Goal: Transaction & Acquisition: Purchase product/service

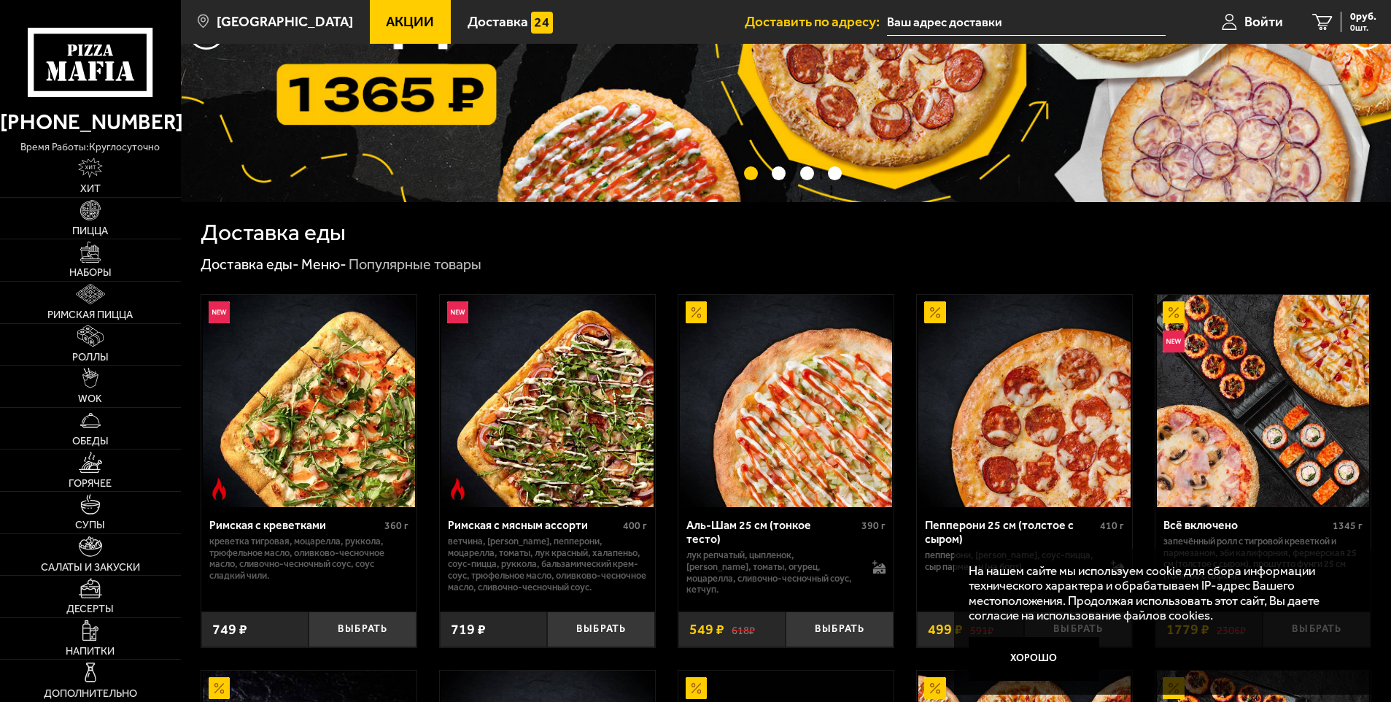
scroll to position [219, 0]
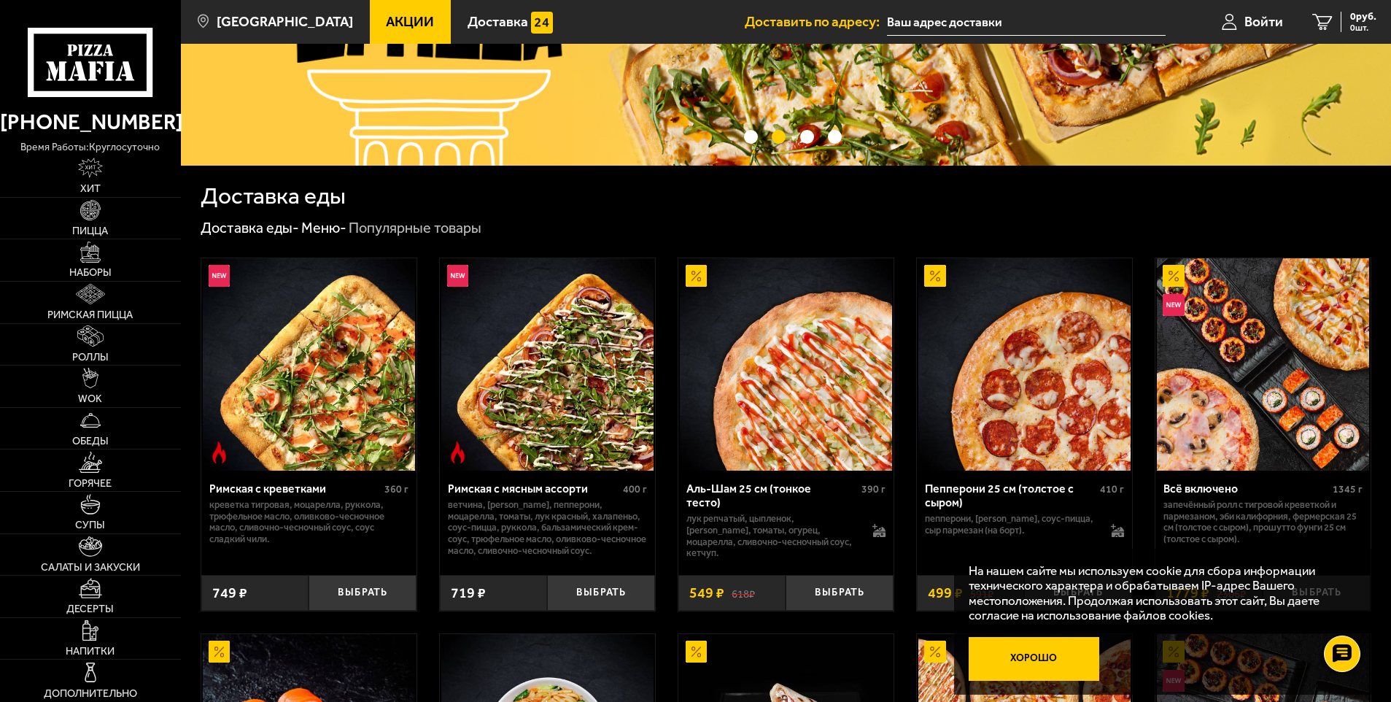
click at [1008, 652] on button "Хорошо" at bounding box center [1034, 659] width 131 height 44
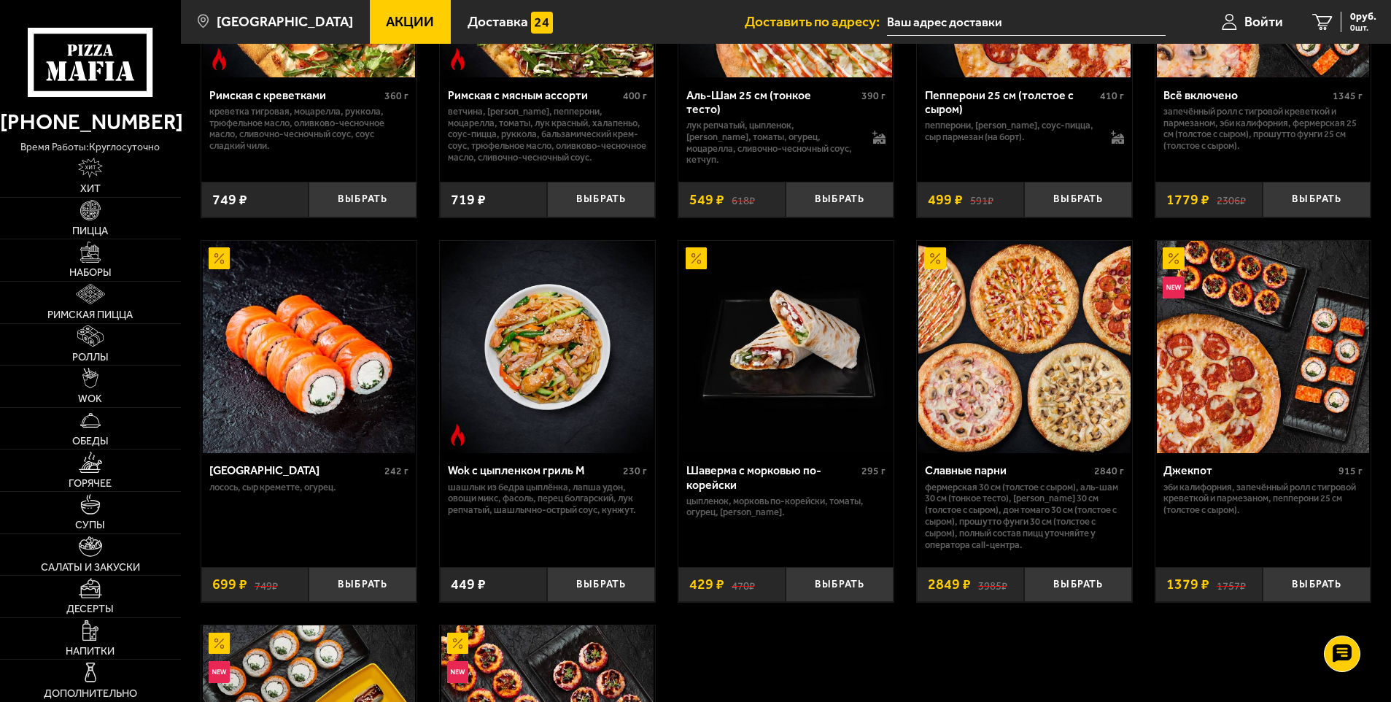
scroll to position [657, 0]
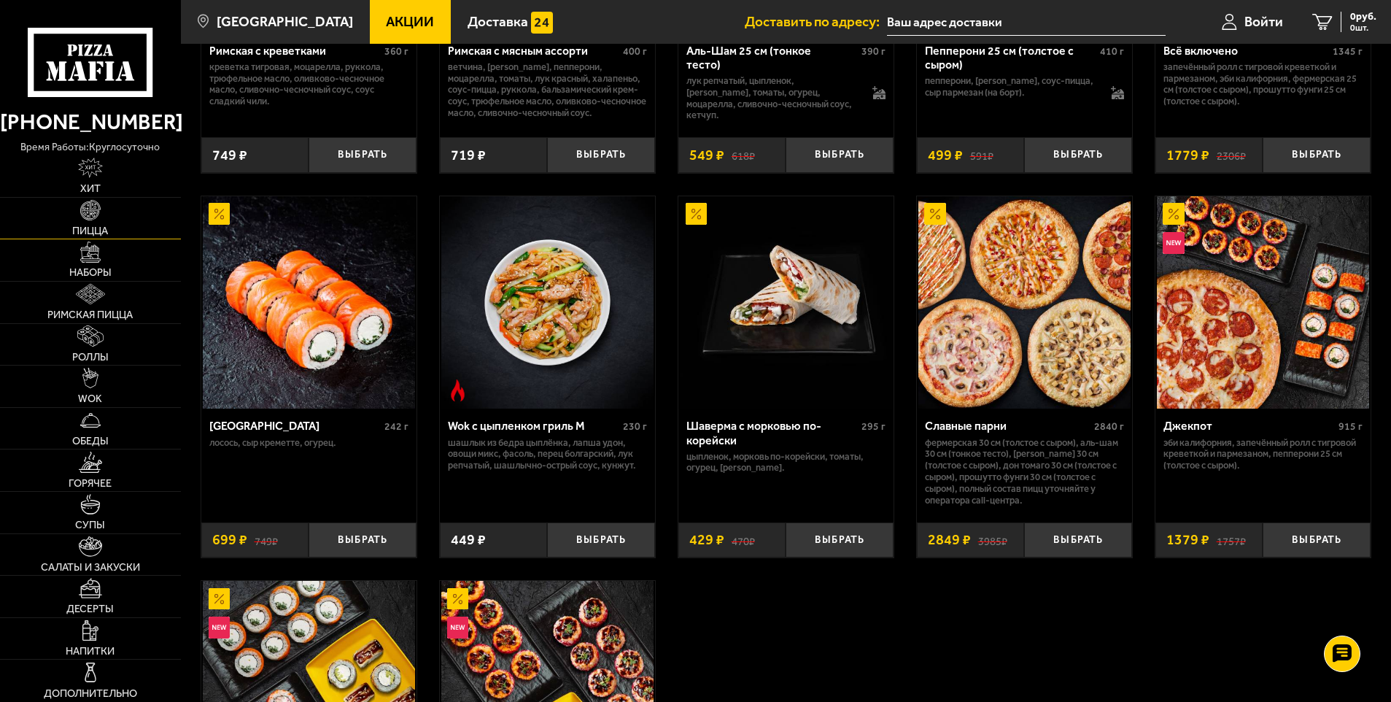
click at [82, 206] on img at bounding box center [90, 210] width 20 height 20
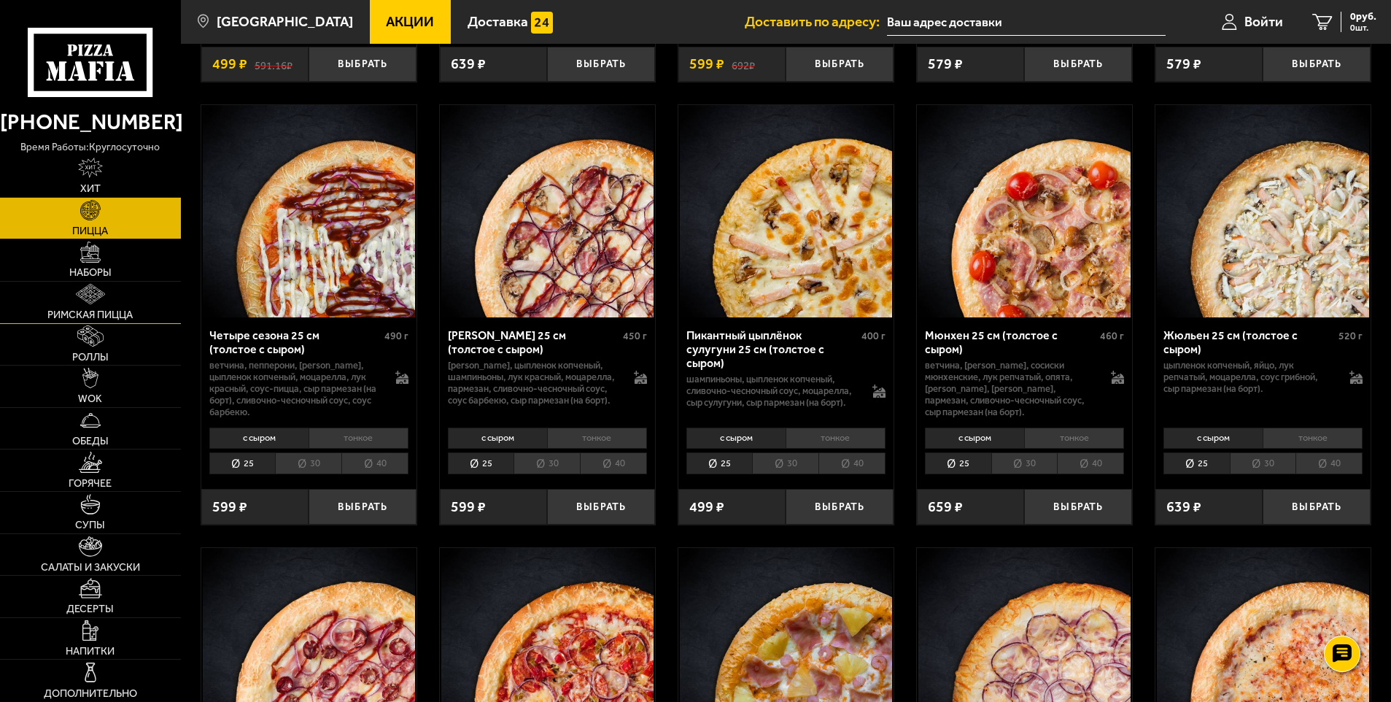
scroll to position [2244, 0]
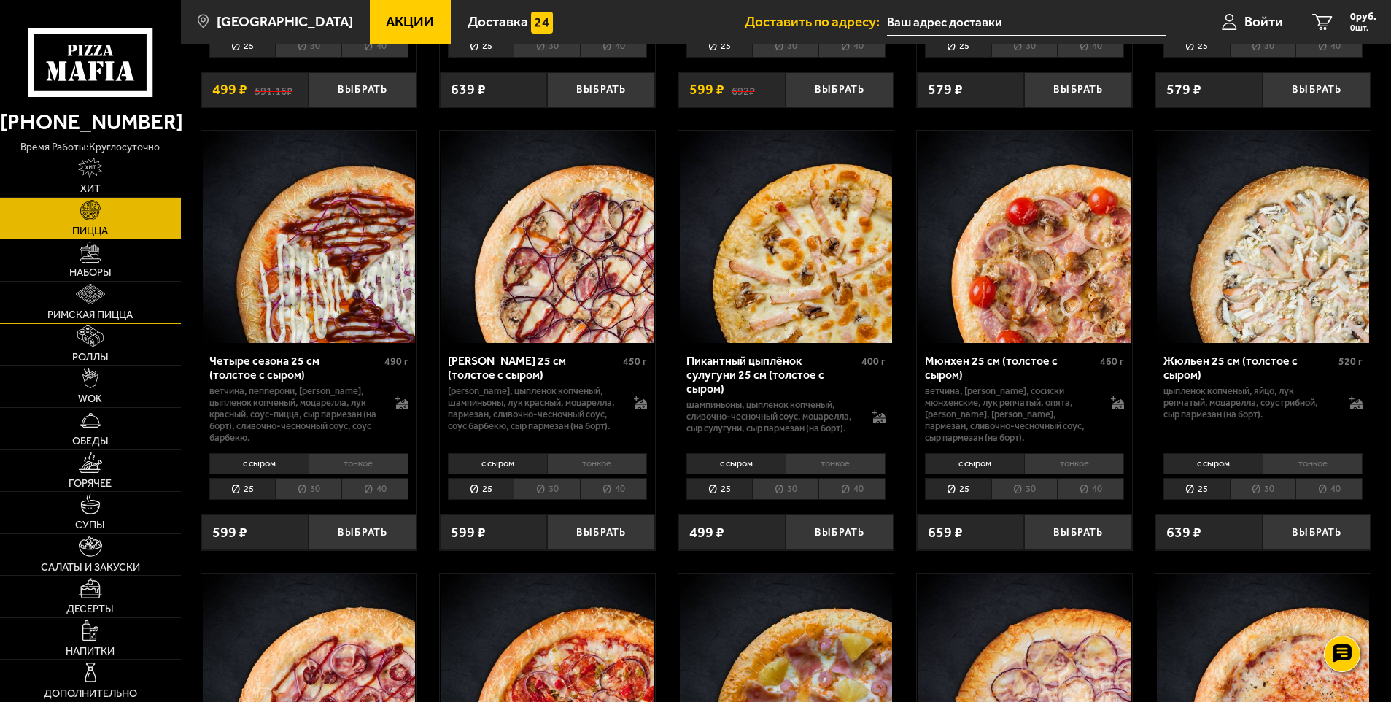
click at [140, 320] on link "Римская пицца" at bounding box center [90, 303] width 181 height 42
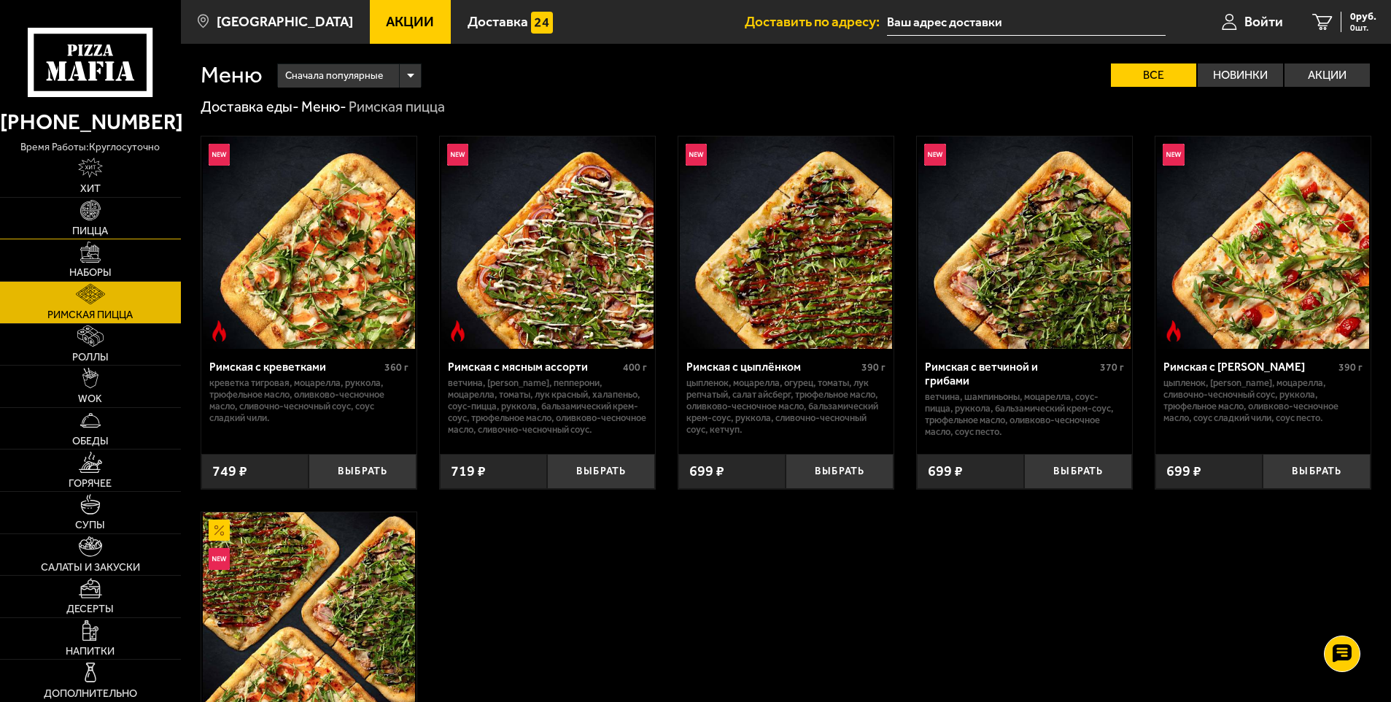
click at [91, 220] on img at bounding box center [90, 210] width 20 height 20
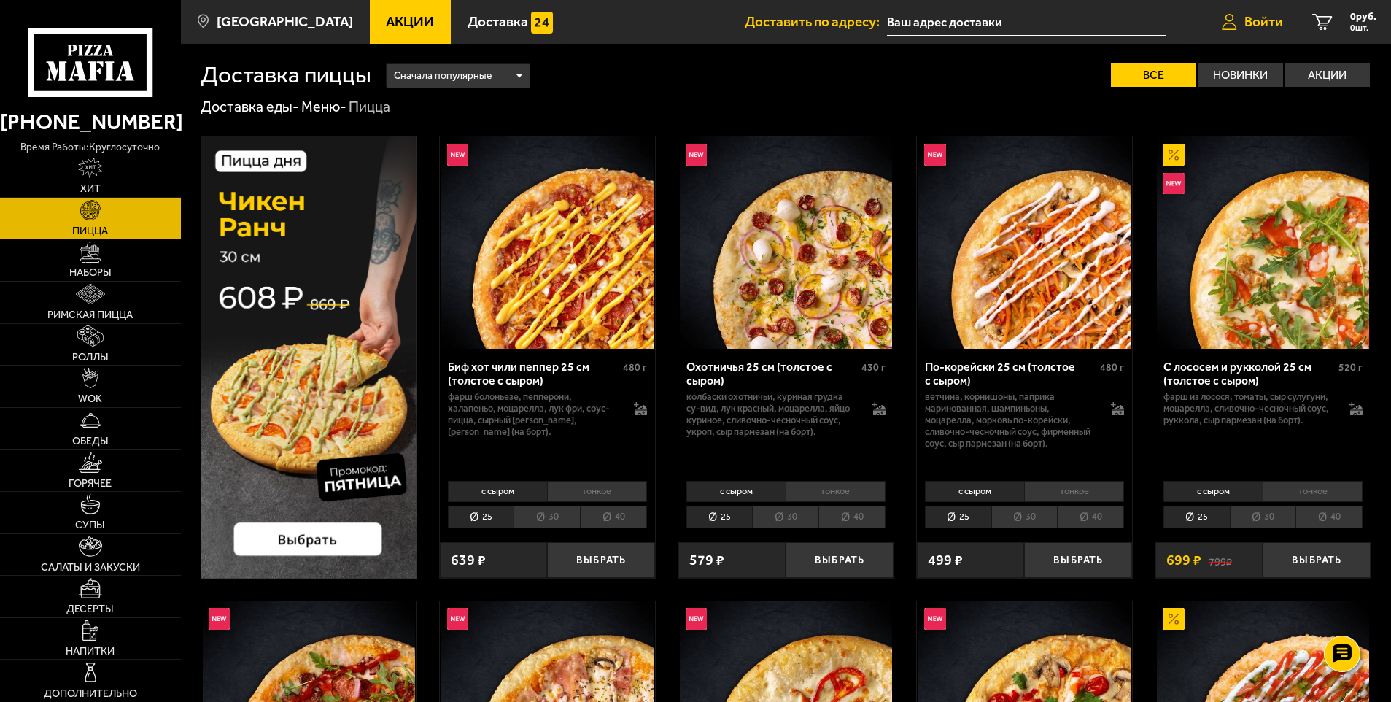
click at [1267, 15] on span "Войти" at bounding box center [1264, 22] width 39 height 14
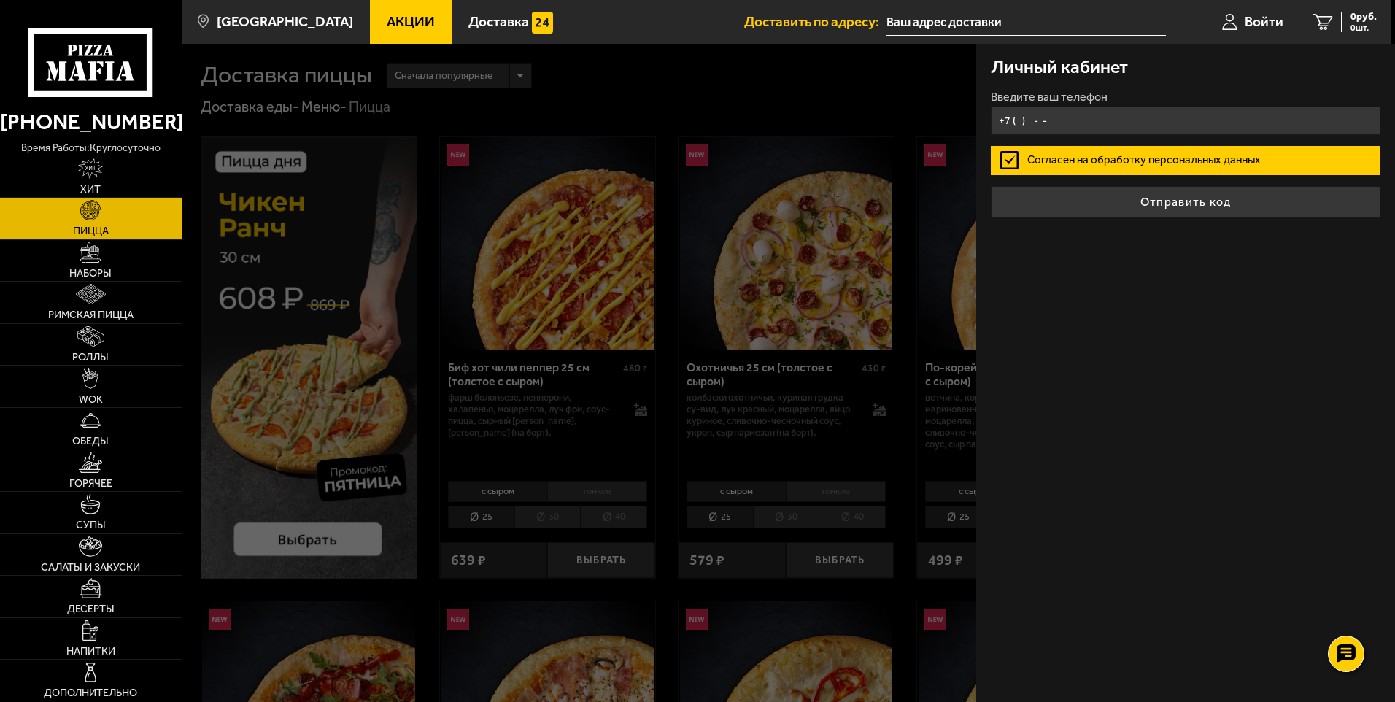
click at [1031, 122] on input "+7 ( ) - -" at bounding box center [1186, 121] width 390 height 28
type input "[PHONE_NUMBER]"
click at [1170, 206] on button "Отправить код" at bounding box center [1186, 202] width 390 height 32
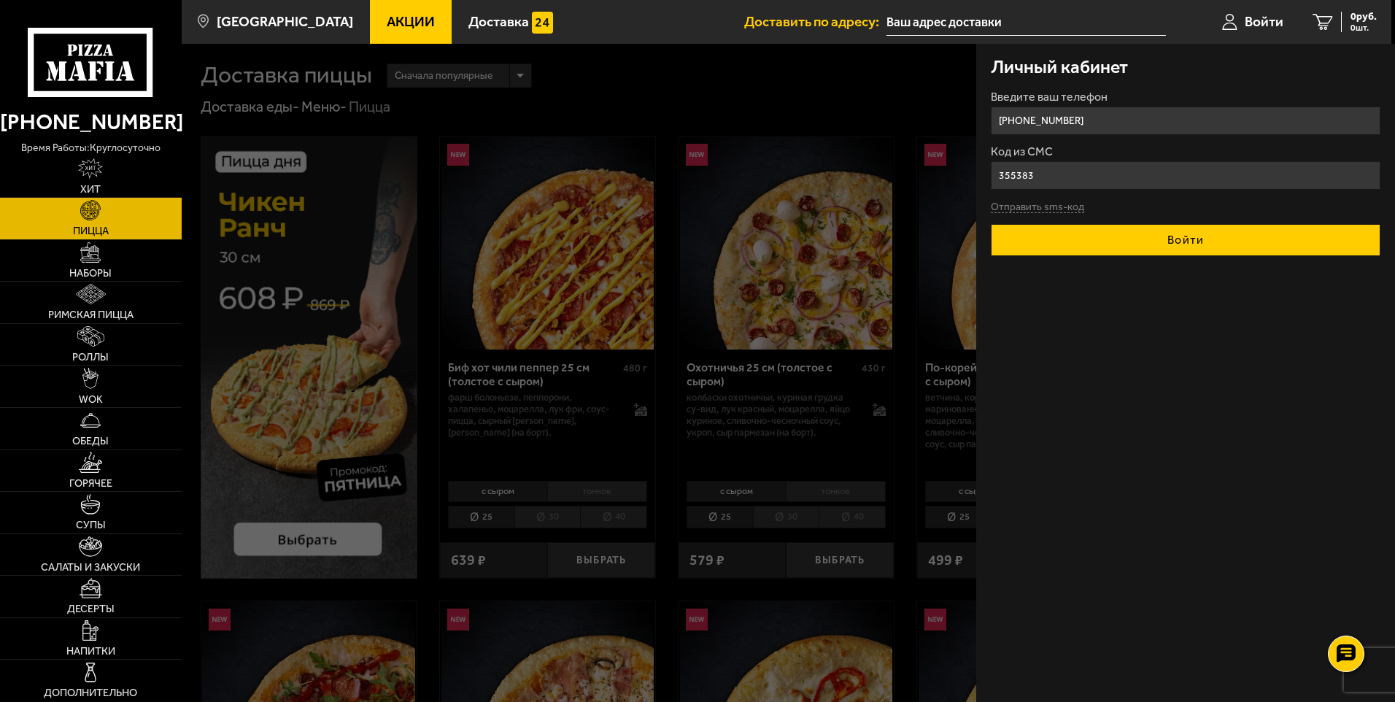
type input "355383"
click at [1168, 231] on button "Войти" at bounding box center [1186, 240] width 390 height 32
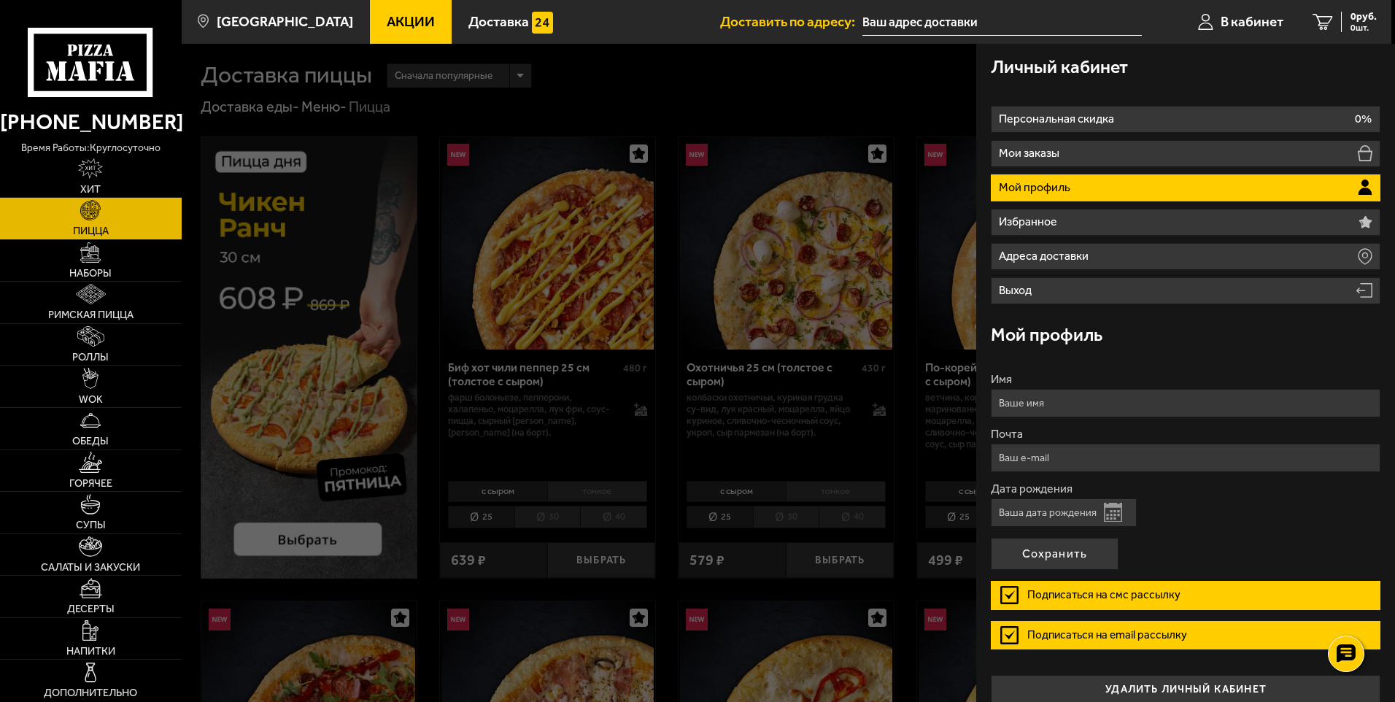
click at [1086, 407] on input "Имя" at bounding box center [1186, 403] width 390 height 28
type input "[PERSON_NAME]"
click at [406, 25] on span "Акции" at bounding box center [411, 22] width 48 height 14
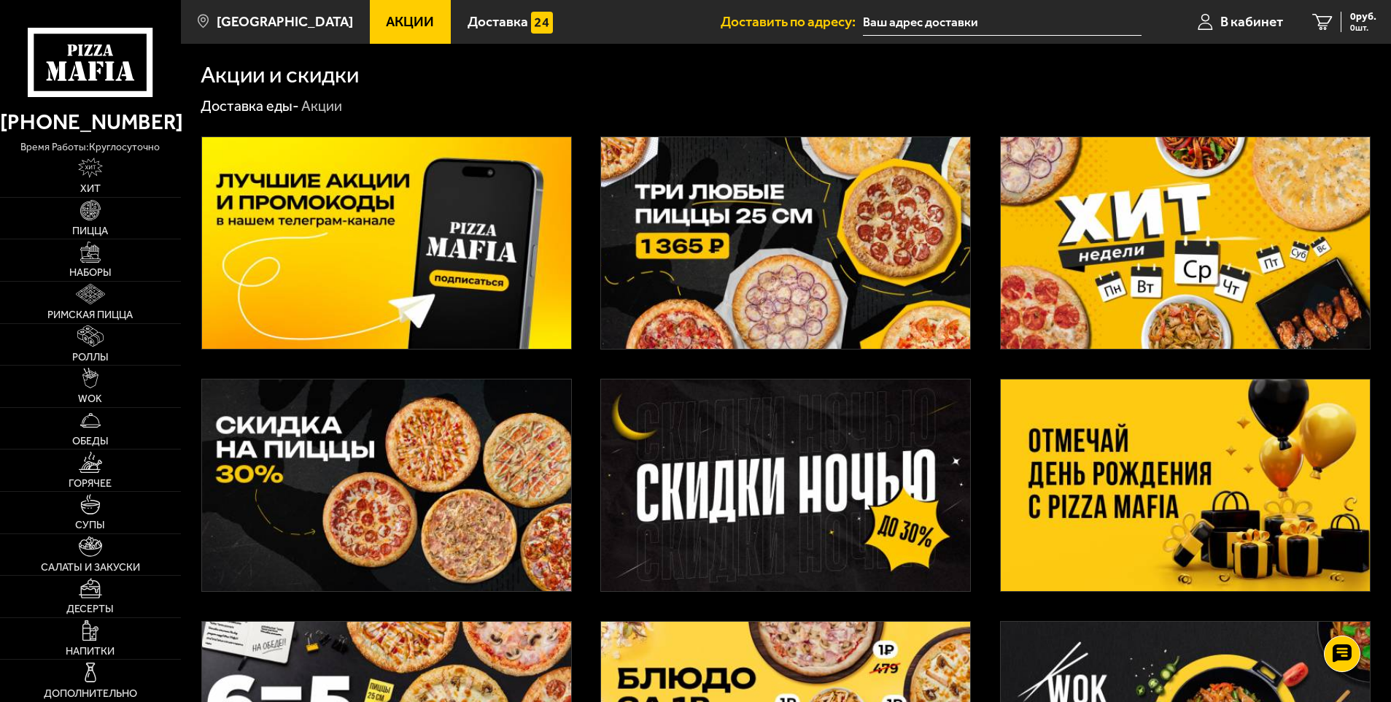
click at [1196, 498] on img at bounding box center [1185, 485] width 369 height 212
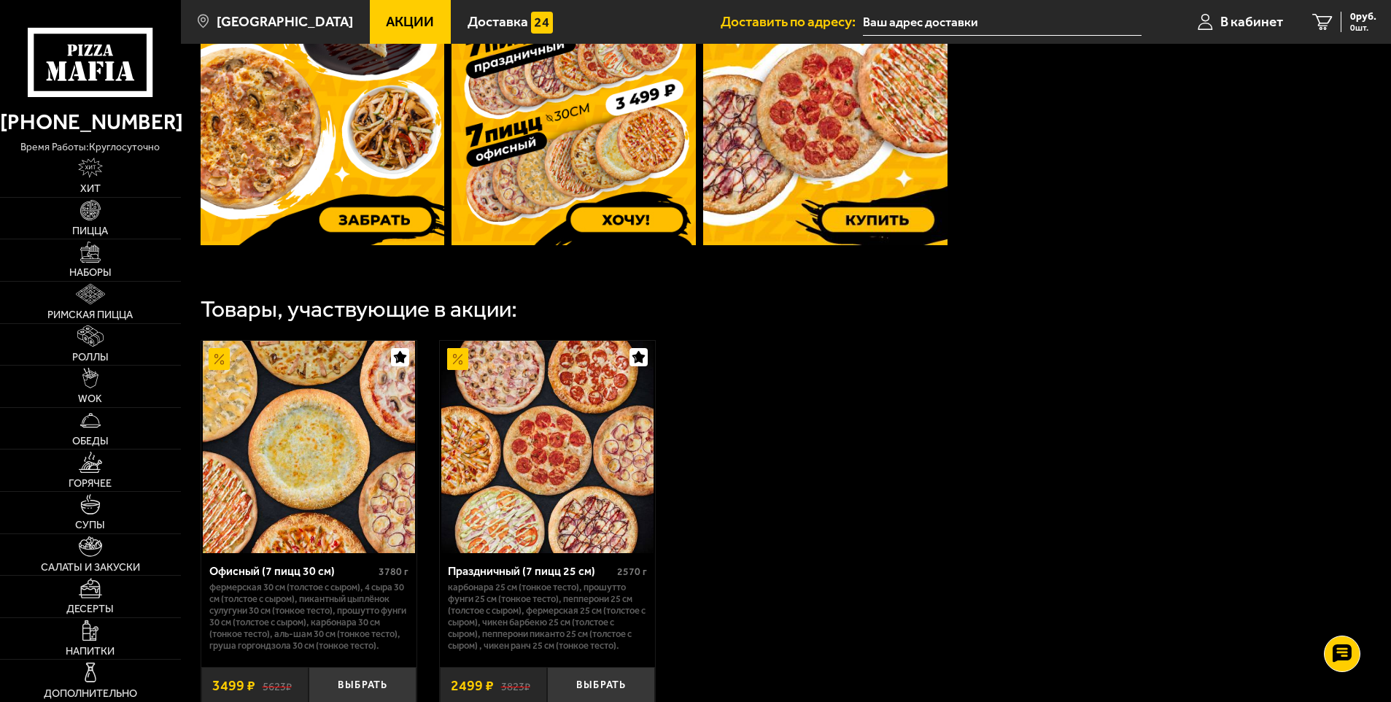
scroll to position [657, 0]
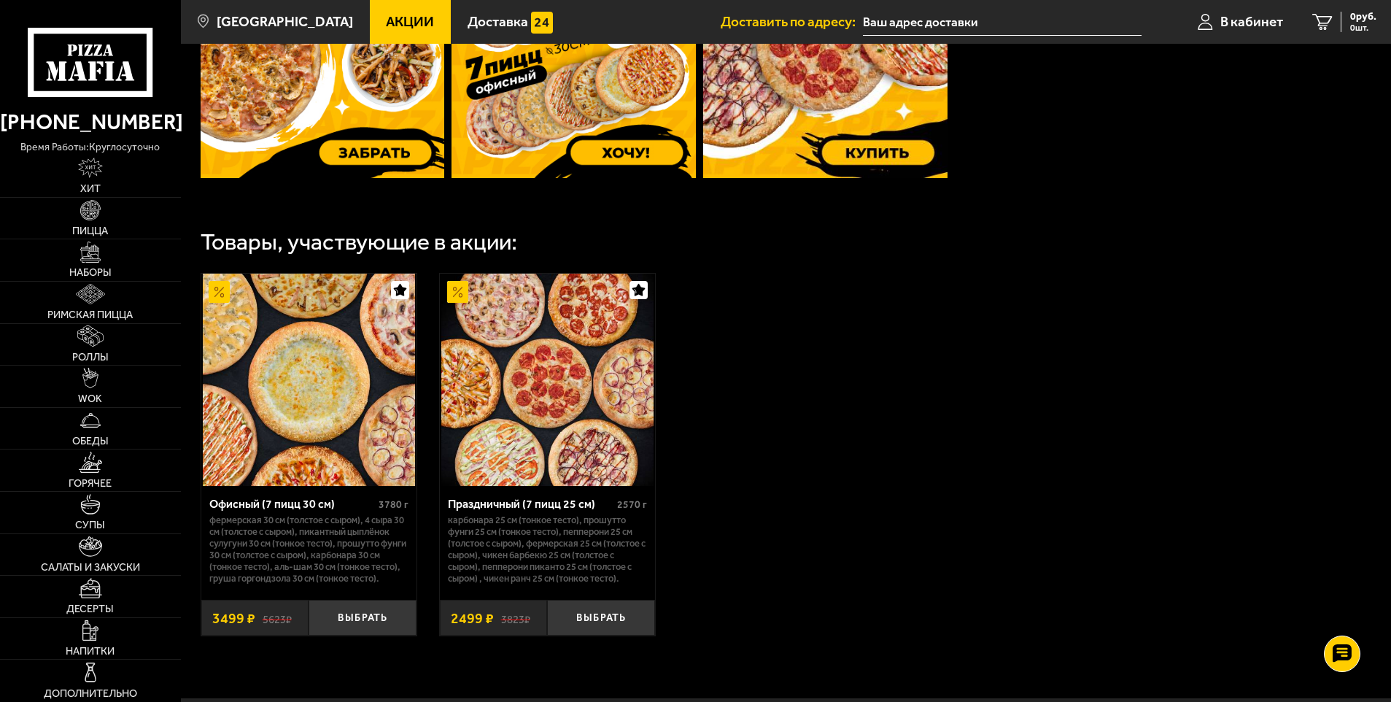
click at [298, 439] on img at bounding box center [309, 380] width 212 height 212
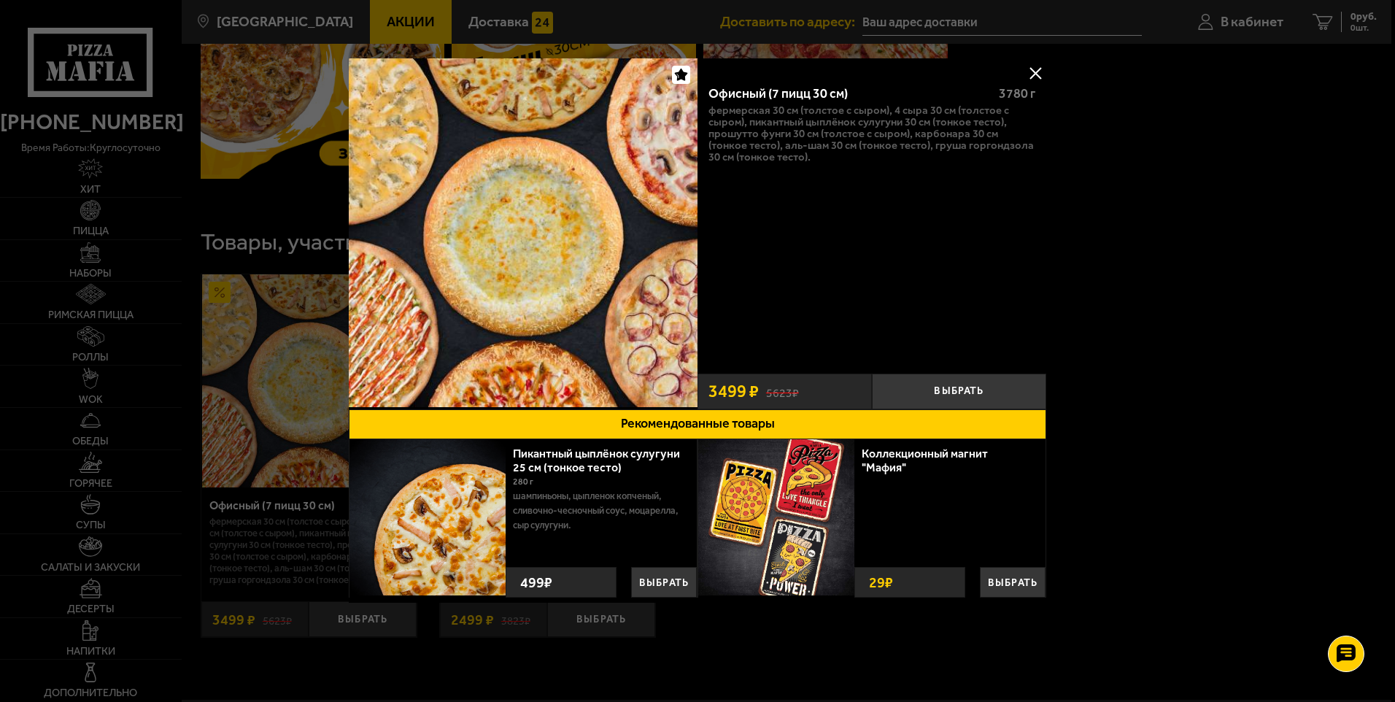
click at [838, 282] on div "Офисный (7 пицц 30 см) 3780 г Фермерская 30 см (толстое с сыром), 4 сыра 30 см …" at bounding box center [872, 219] width 349 height 293
click at [932, 272] on div "Офисный (7 пицц 30 см) 3780 г Фермерская 30 см (толстое с сыром), 4 сыра 30 см …" at bounding box center [872, 219] width 349 height 293
click at [1039, 67] on button at bounding box center [1035, 73] width 22 height 22
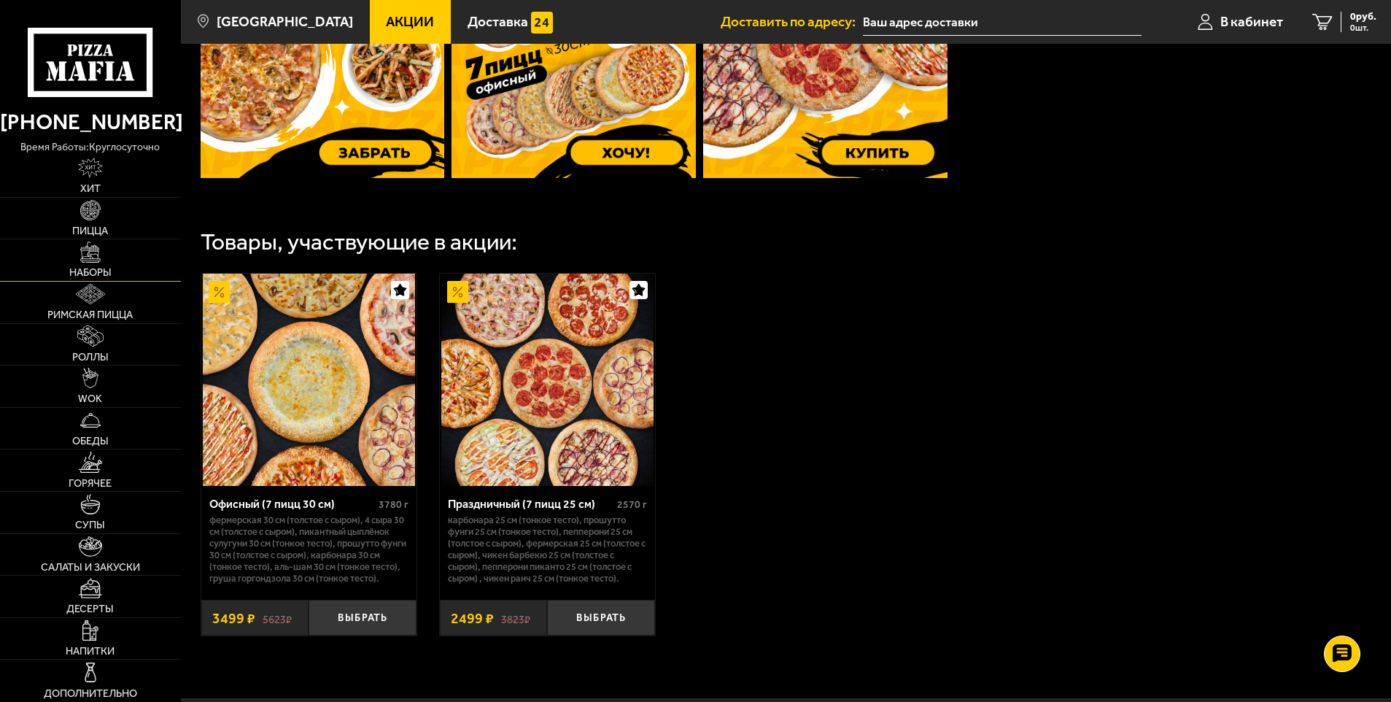
click at [118, 266] on link "Наборы" at bounding box center [90, 260] width 181 height 42
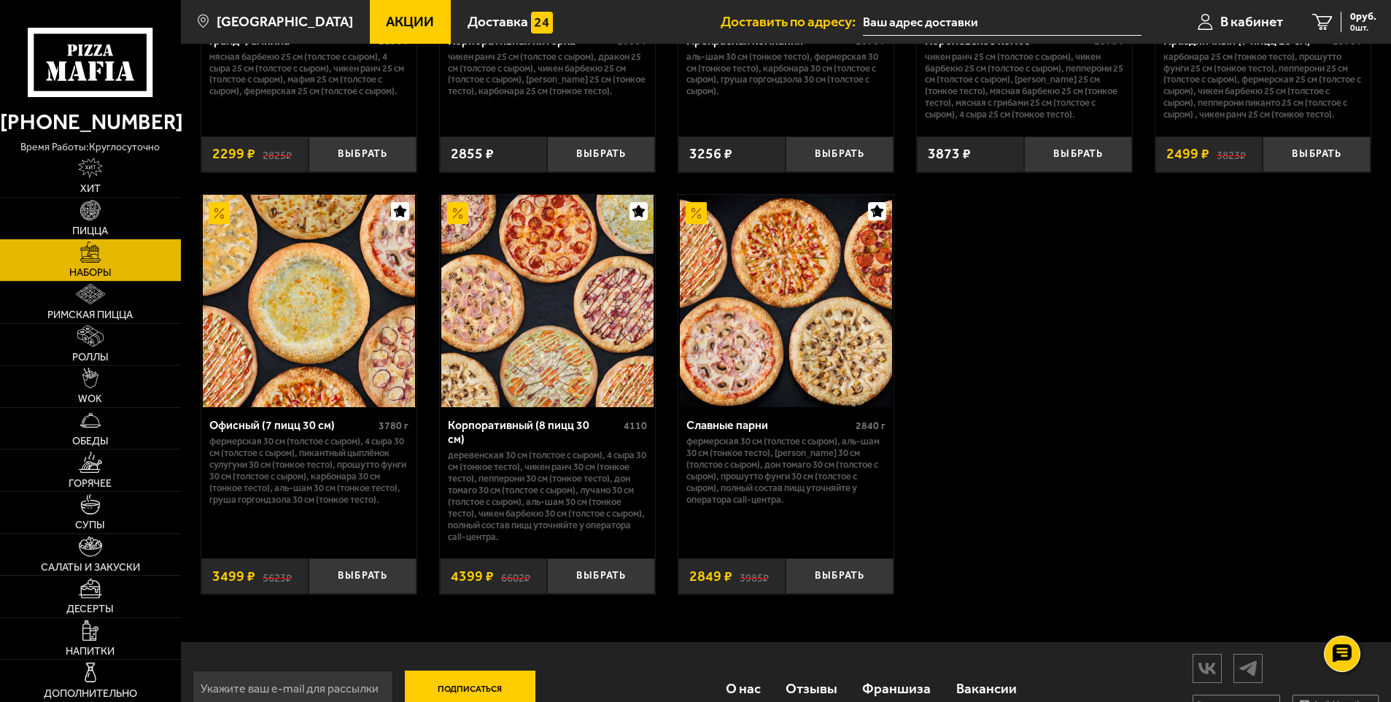
scroll to position [2189, 0]
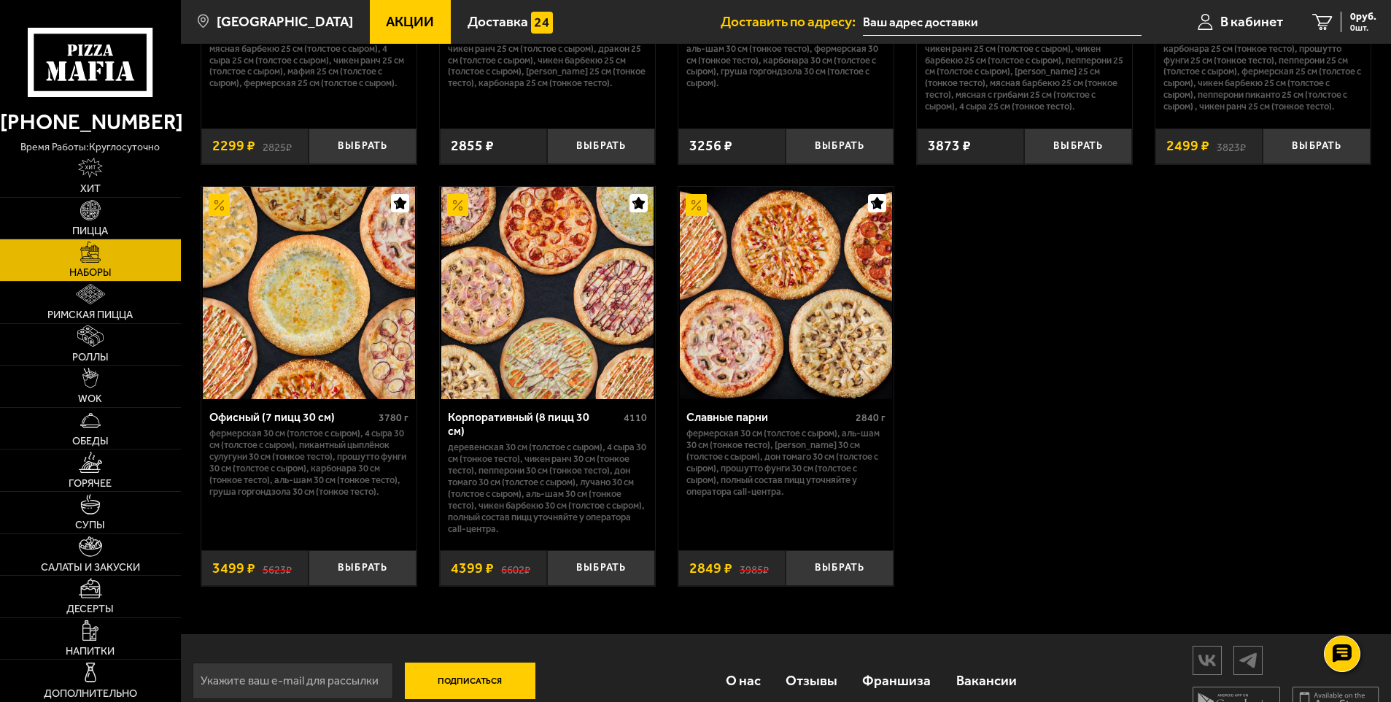
click at [577, 254] on img at bounding box center [547, 293] width 212 height 212
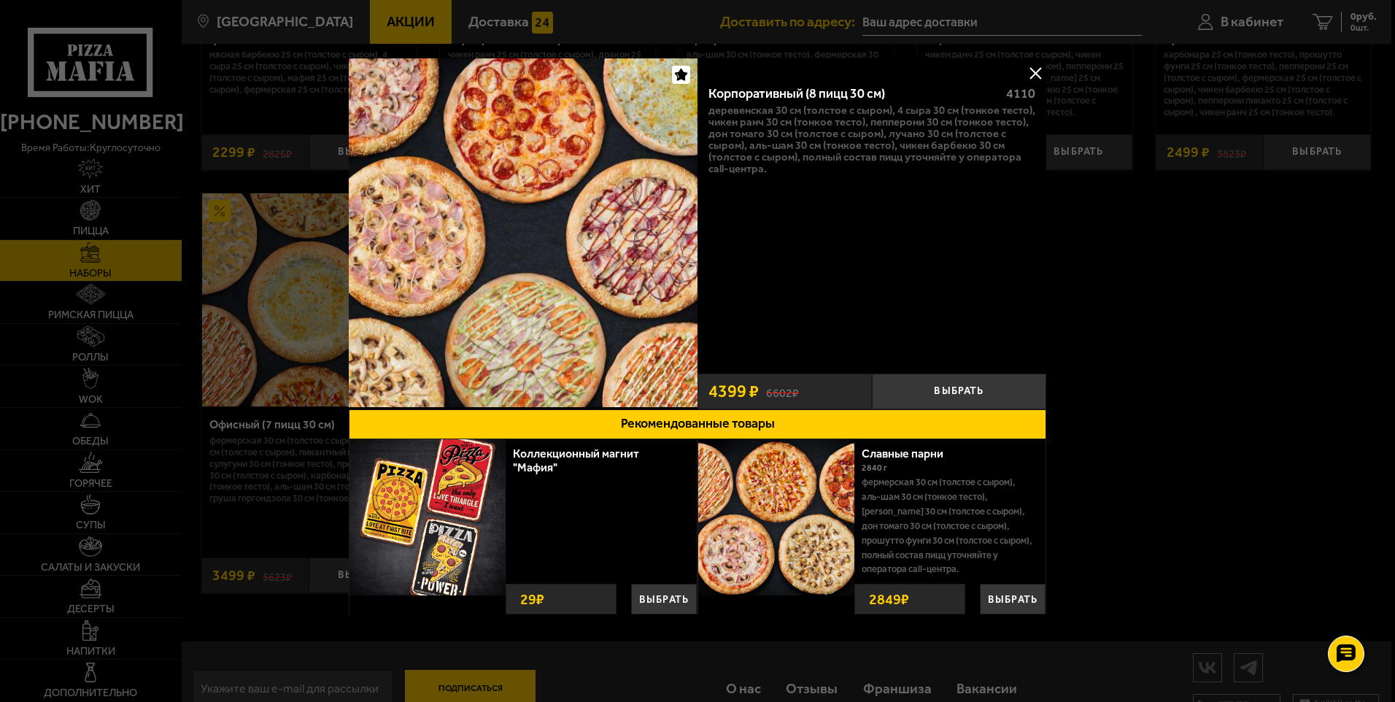
click at [1037, 73] on button at bounding box center [1035, 73] width 22 height 22
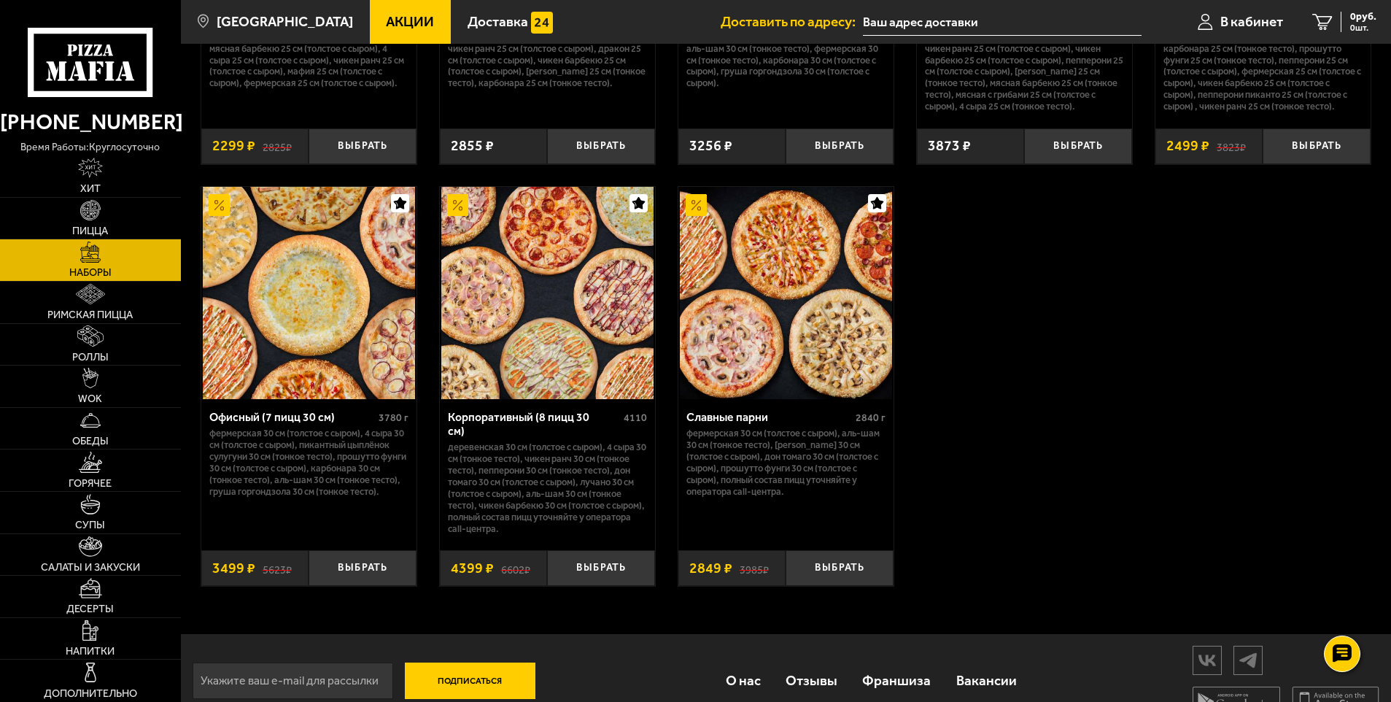
click at [582, 274] on img at bounding box center [547, 293] width 212 height 212
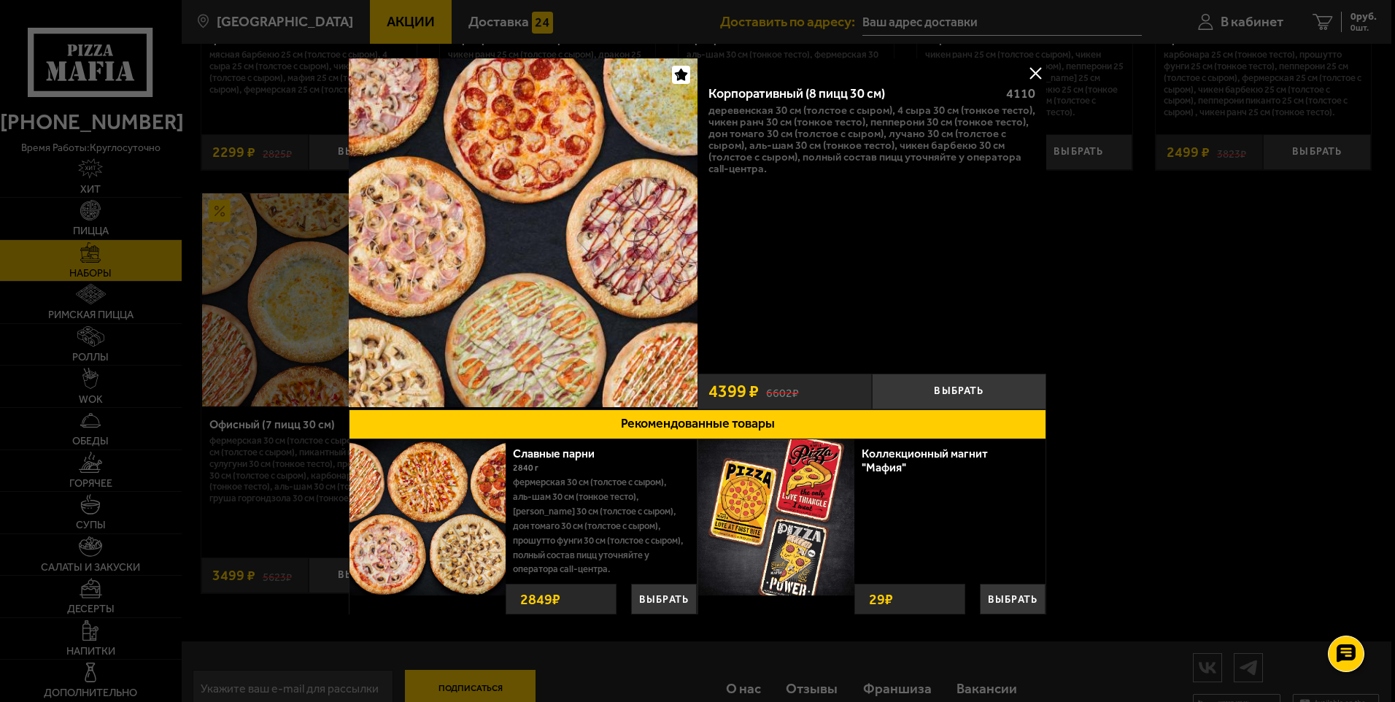
click at [1034, 74] on button at bounding box center [1035, 73] width 22 height 22
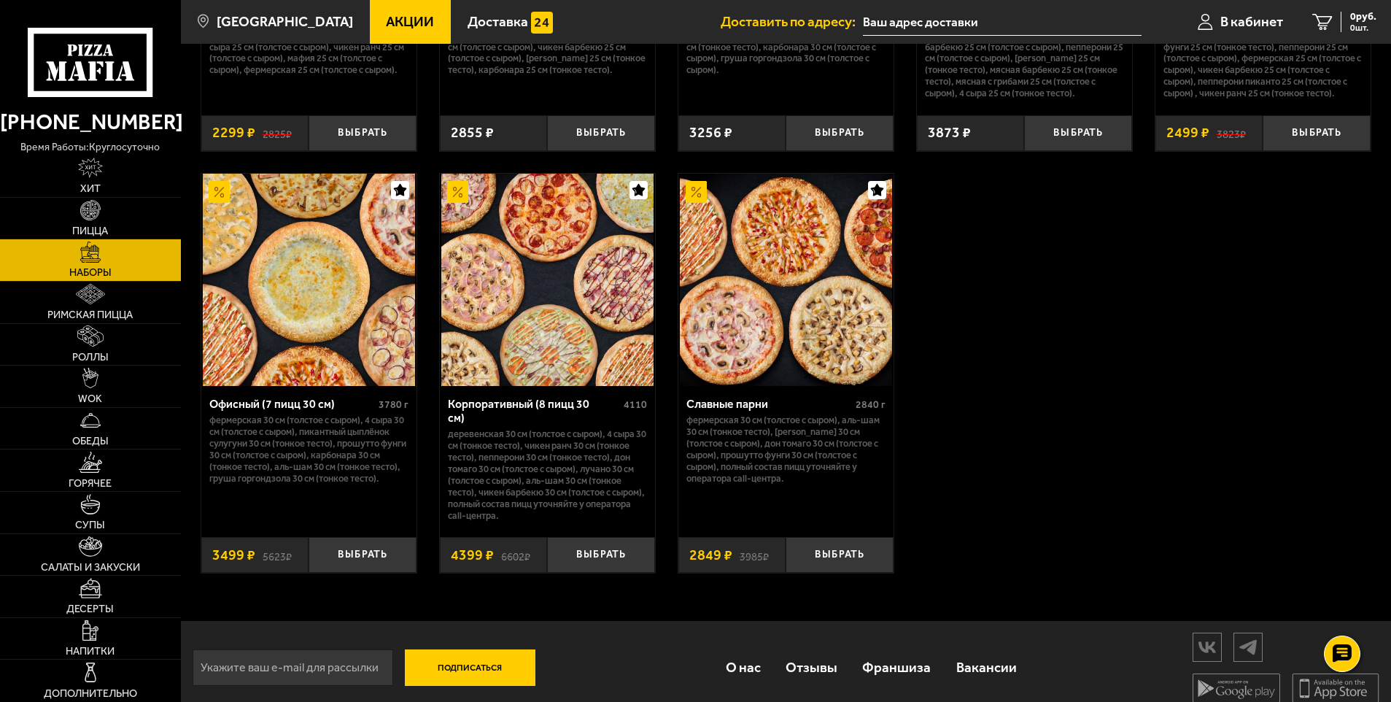
scroll to position [2209, 0]
